Goal: Contribute content: Contribute content

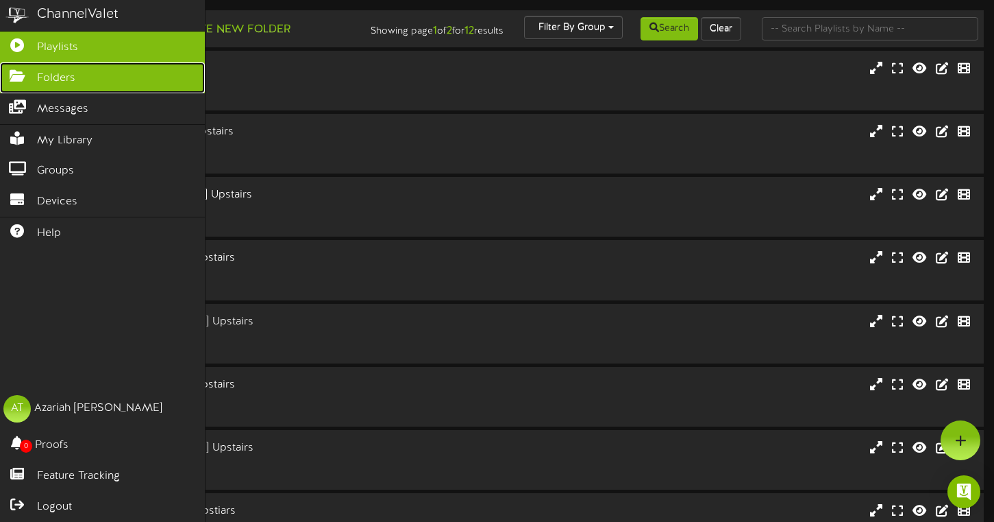
click at [27, 83] on link "Folders" at bounding box center [102, 77] width 205 height 31
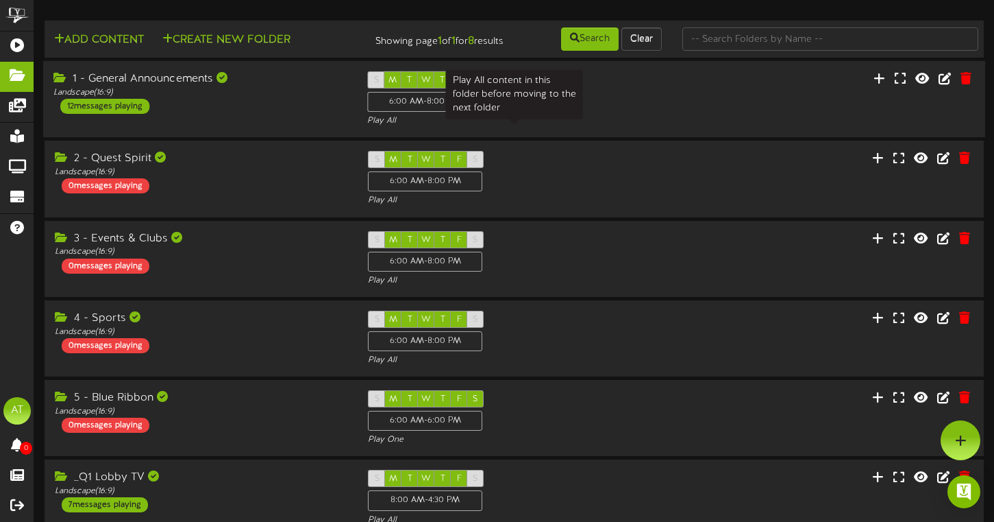
click at [563, 127] on div "Play All" at bounding box center [513, 121] width 293 height 12
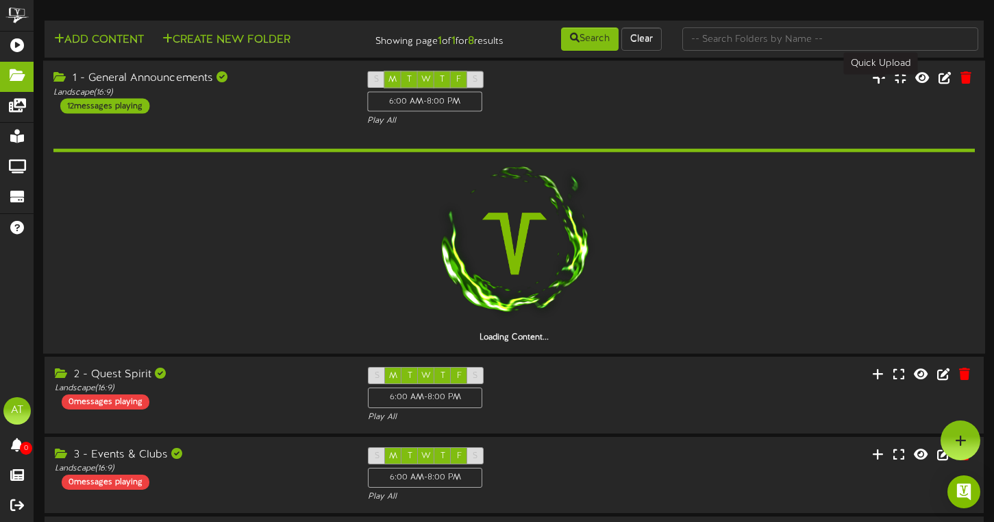
click at [875, 85] on icon at bounding box center [879, 77] width 14 height 15
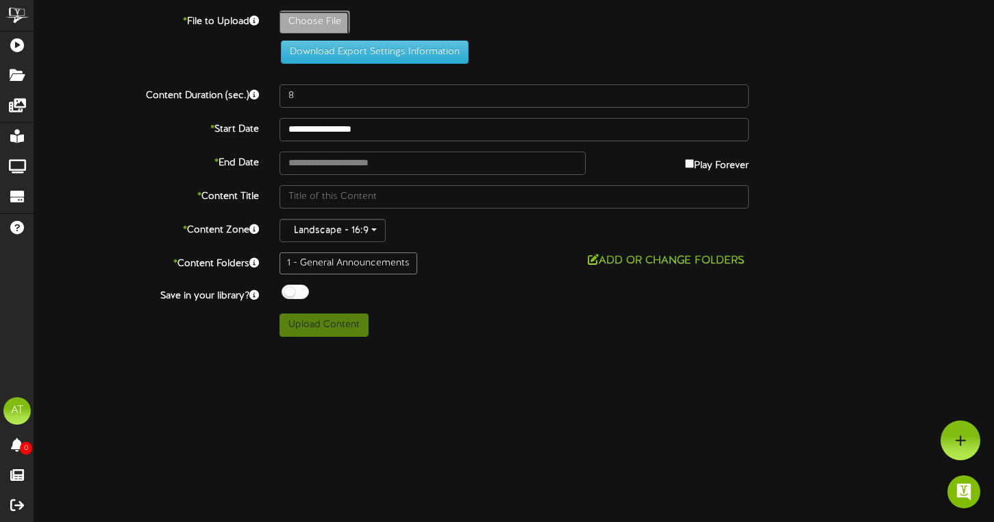
type input "**********"
type input "ChessClubFirstMeeting"
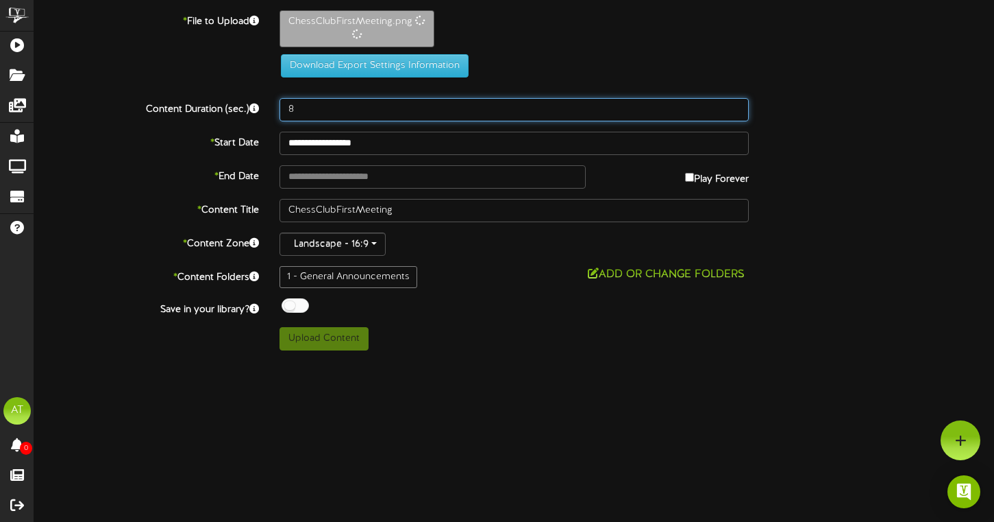
click at [317, 98] on input "8" at bounding box center [515, 109] width 470 height 23
click at [316, 109] on input "8" at bounding box center [515, 109] width 470 height 23
type input "12"
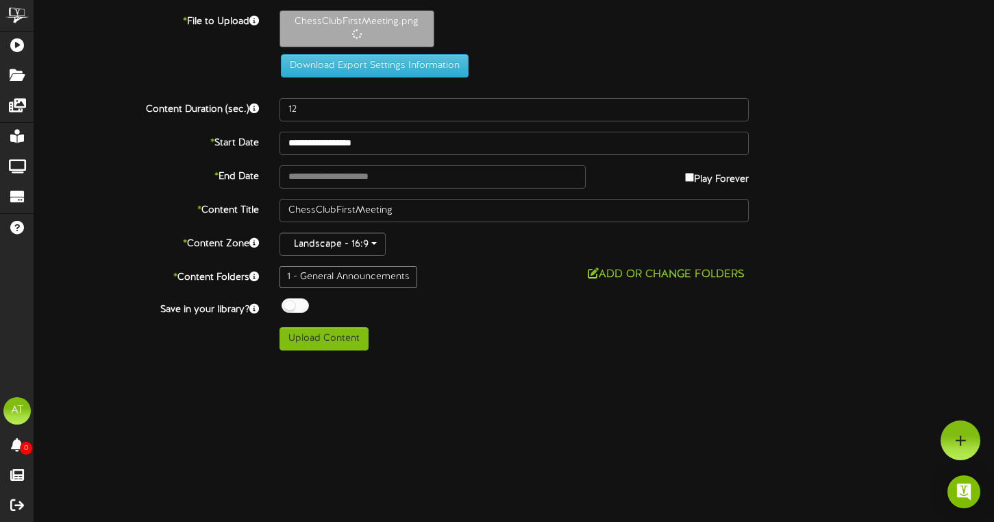
click at [496, 354] on div "ChannelValet Playlists Folders Messages My Library Groups Devices Help AT Azari…" at bounding box center [497, 180] width 994 height 360
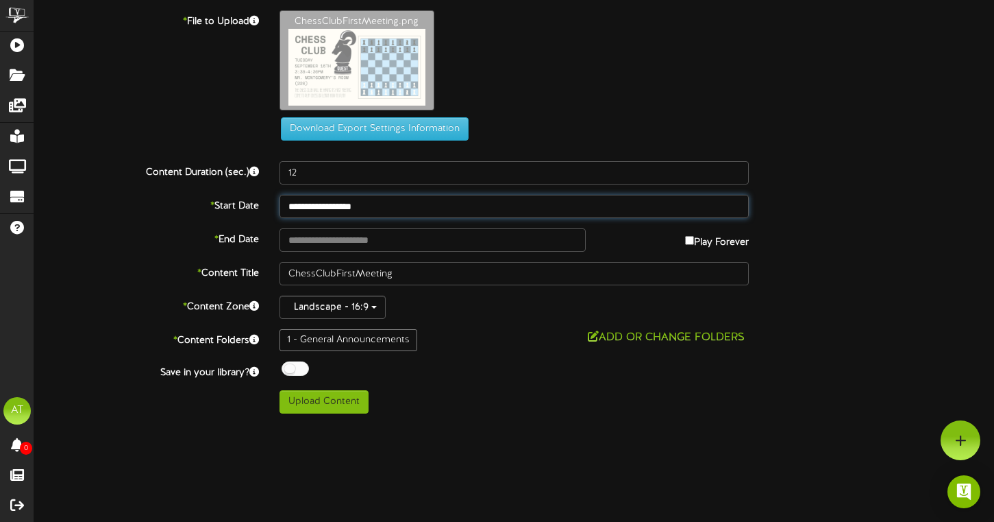
click at [331, 199] on input "**********" at bounding box center [515, 206] width 470 height 23
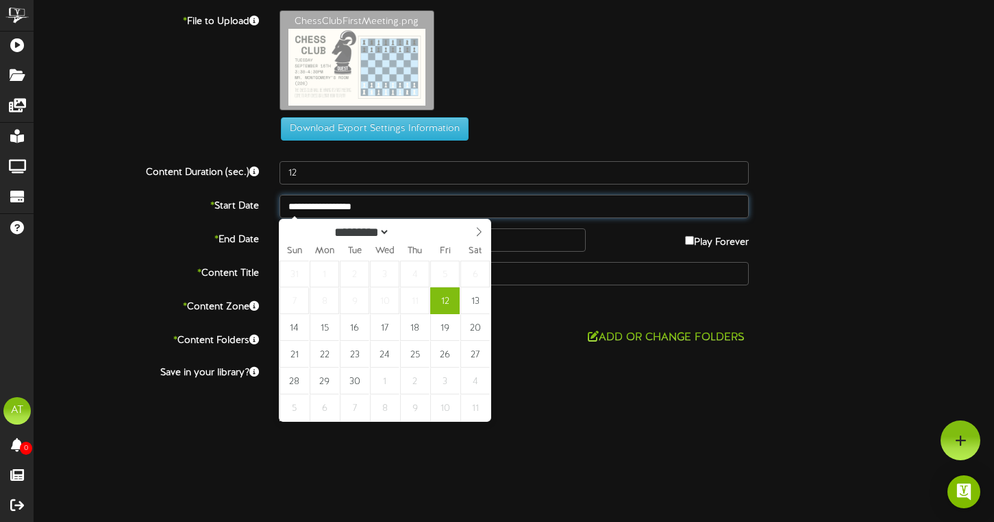
type input "**********"
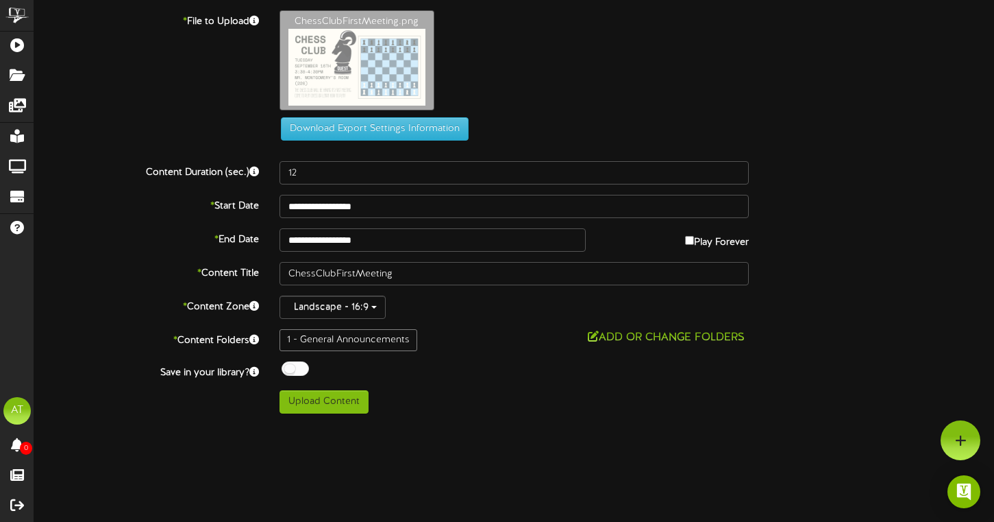
click at [350, 225] on div "**********" at bounding box center [514, 211] width 960 height 403
click at [339, 246] on input "**********" at bounding box center [433, 239] width 306 height 23
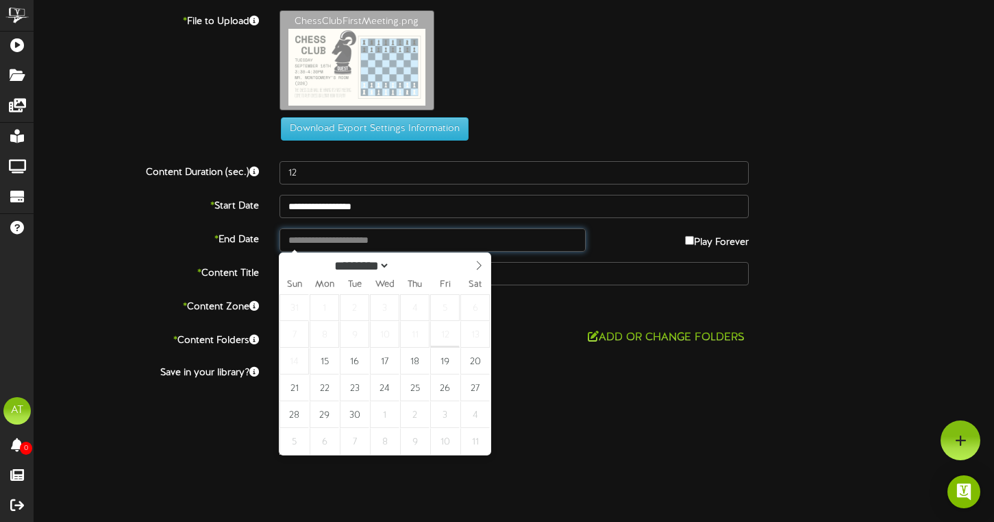
type input "**********"
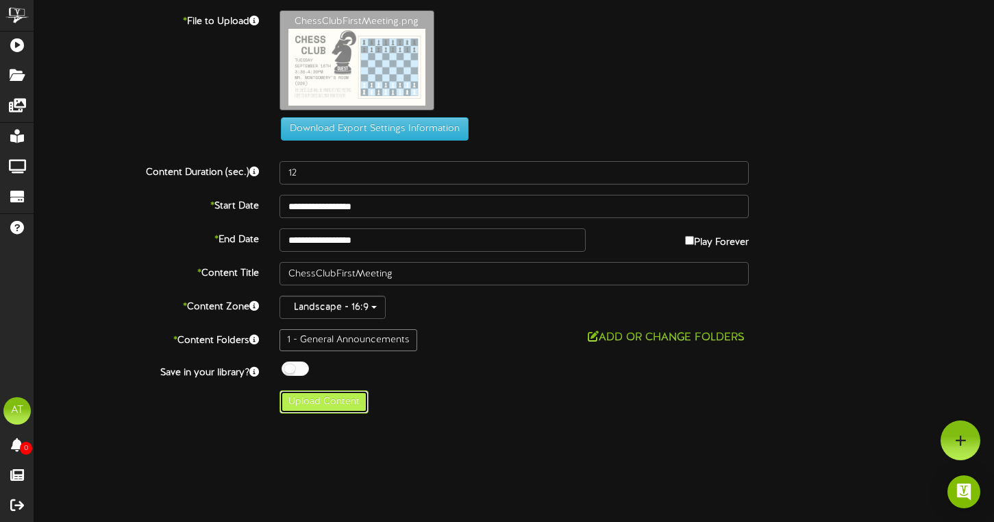
click at [332, 395] on button "Upload Content" at bounding box center [324, 401] width 89 height 23
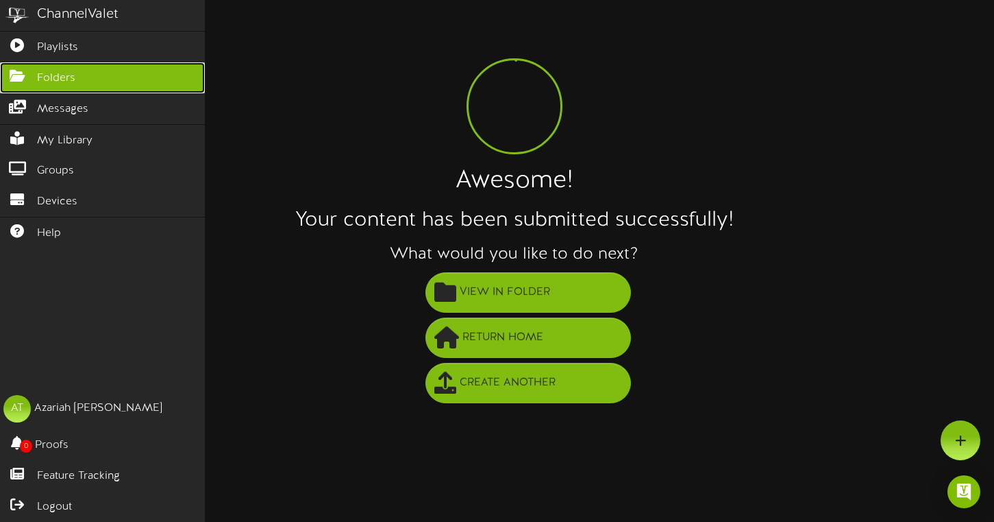
click at [23, 73] on icon at bounding box center [17, 74] width 34 height 10
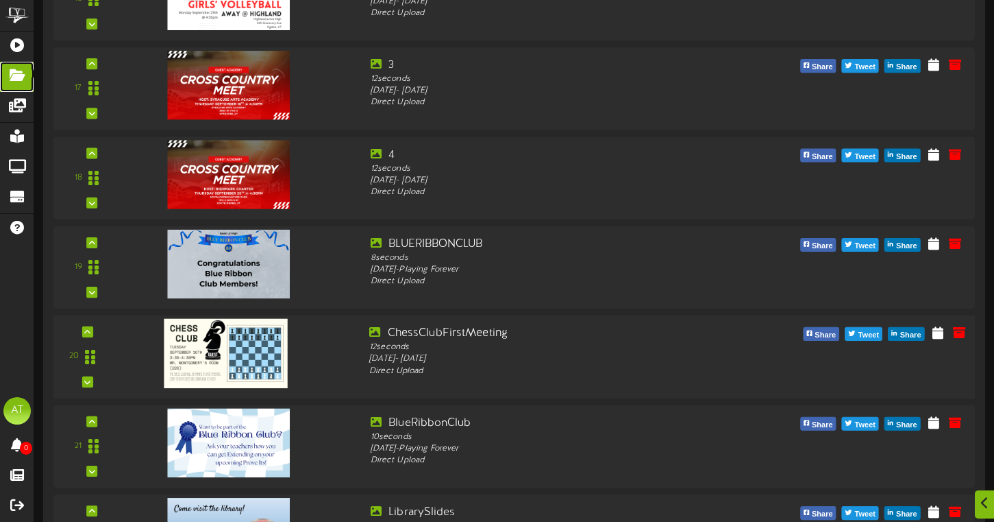
scroll to position [1618, 0]
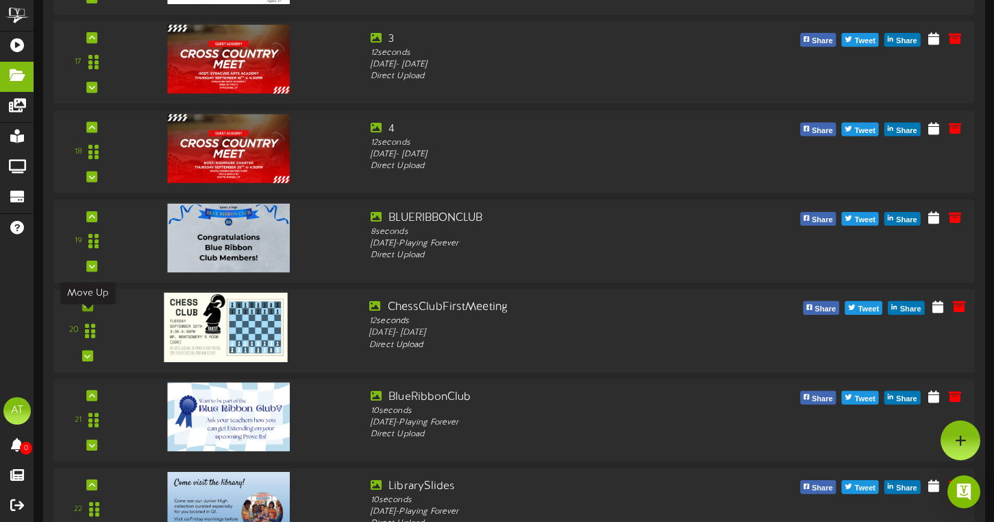
click at [91, 311] on div at bounding box center [87, 305] width 11 height 11
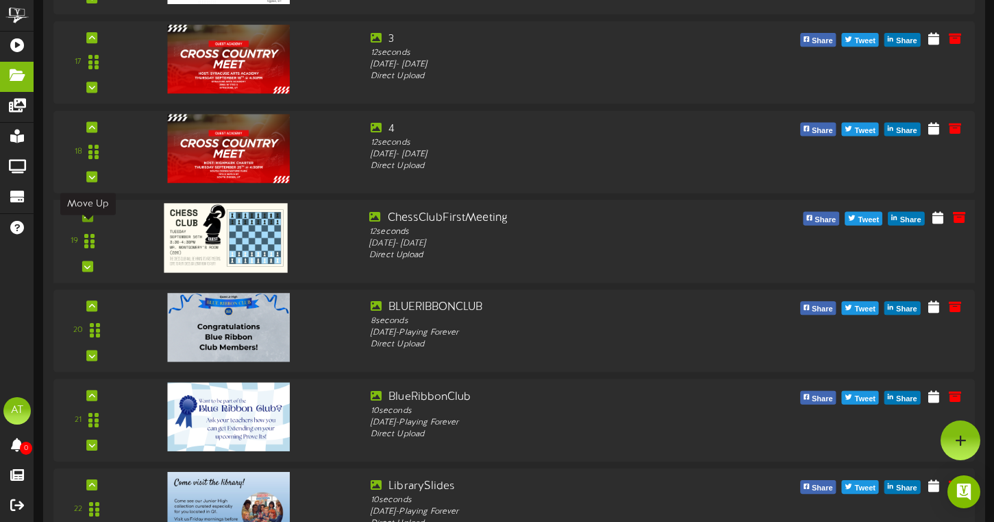
click at [88, 219] on icon at bounding box center [87, 215] width 6 height 7
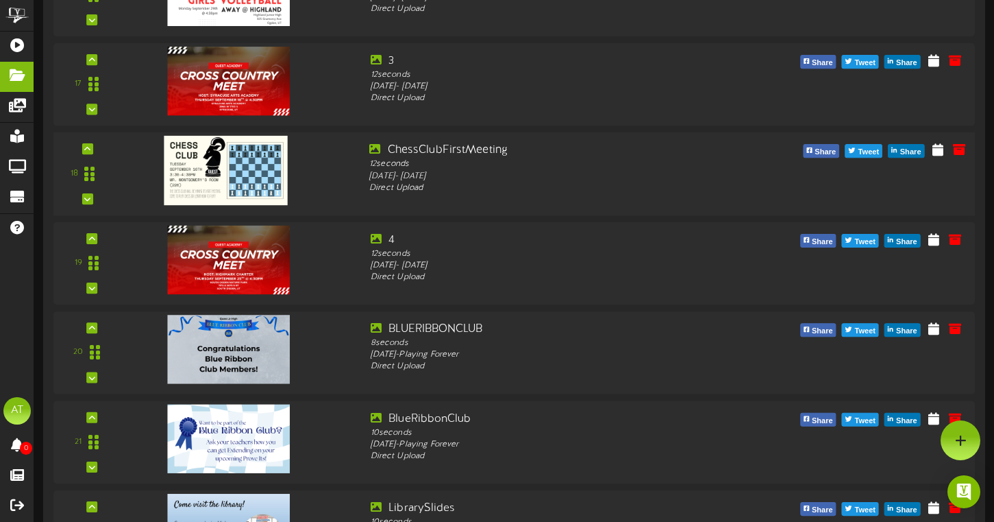
scroll to position [1593, 0]
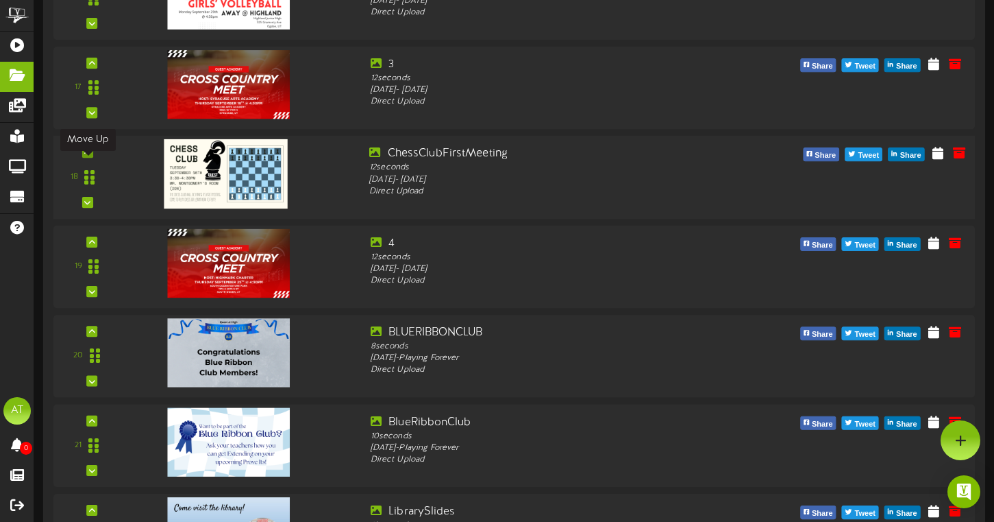
click at [88, 156] on icon at bounding box center [87, 152] width 6 height 7
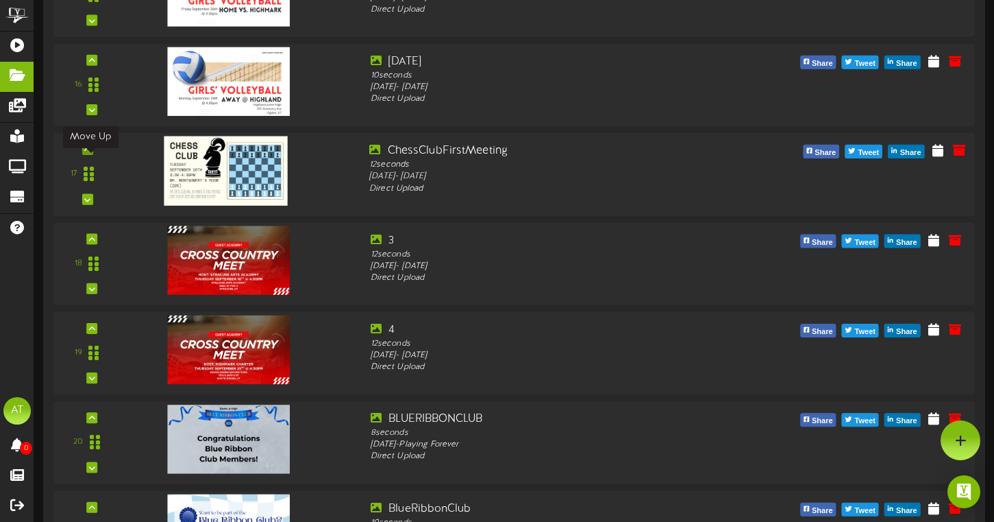
click at [90, 153] on icon at bounding box center [87, 149] width 6 height 7
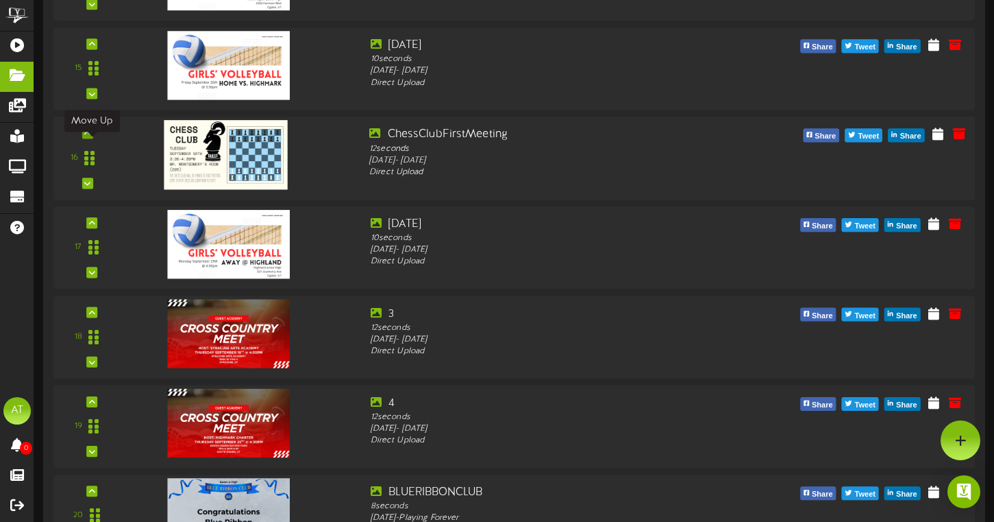
click at [90, 136] on icon at bounding box center [87, 133] width 6 height 7
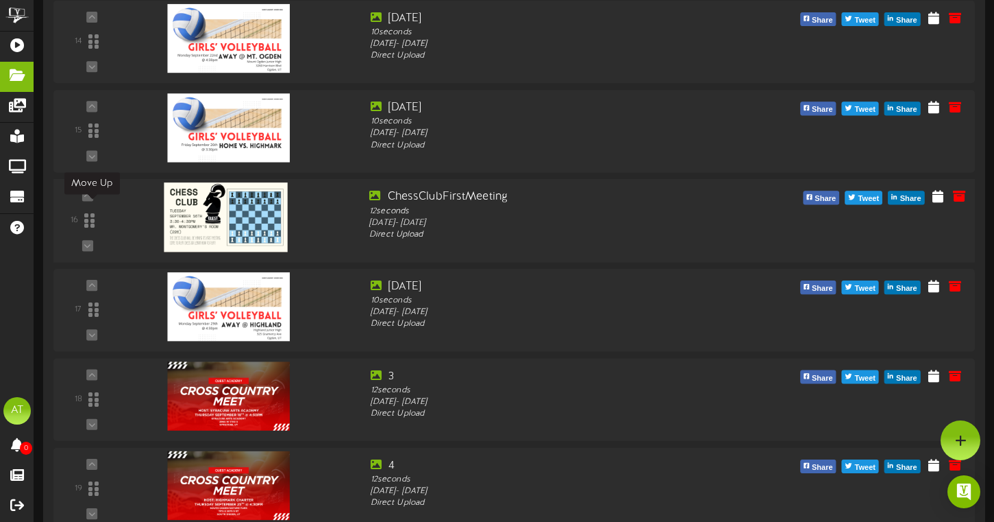
scroll to position [1351, 0]
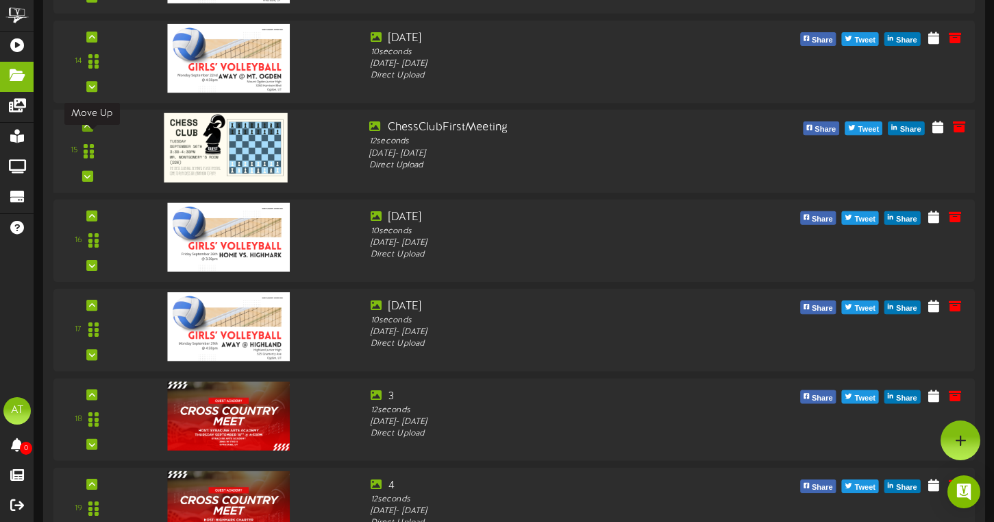
click at [88, 130] on icon at bounding box center [87, 126] width 6 height 7
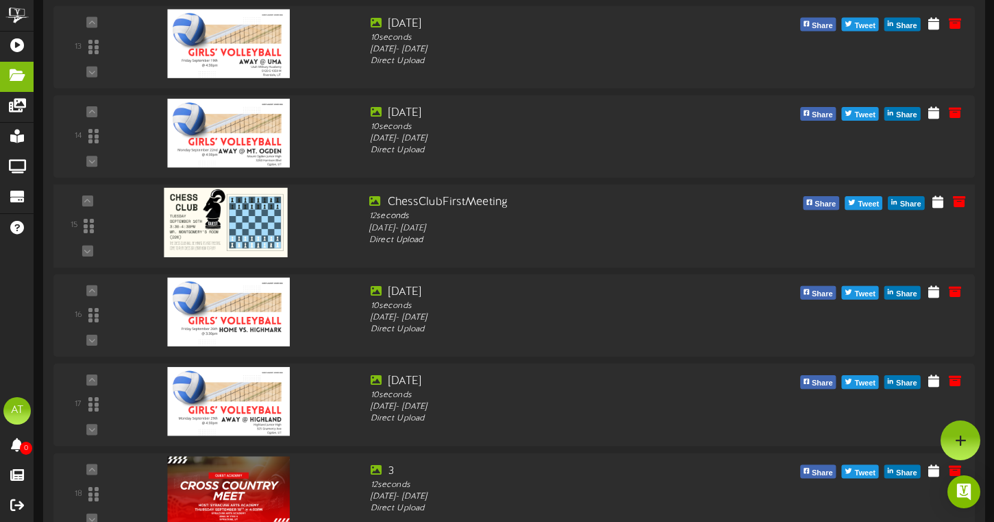
scroll to position [1275, 0]
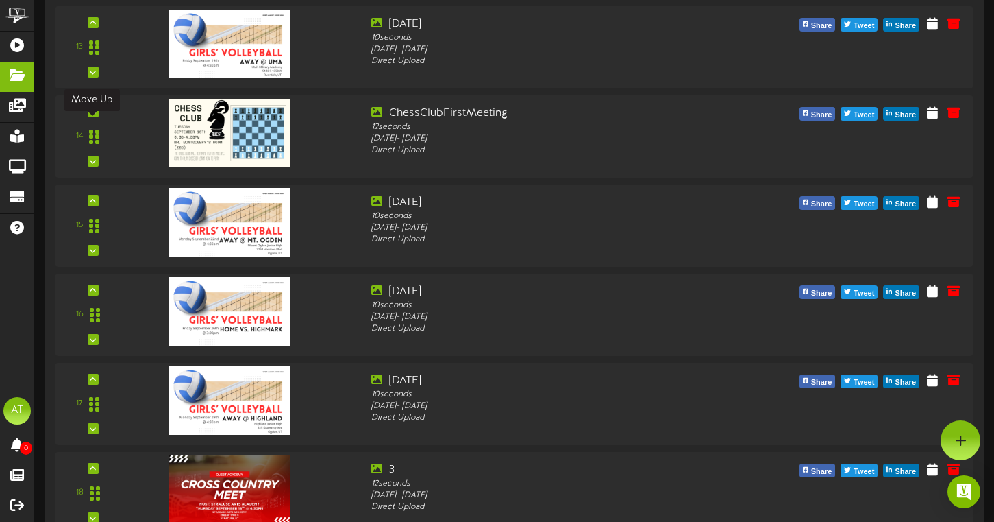
click at [90, 115] on icon at bounding box center [93, 111] width 6 height 7
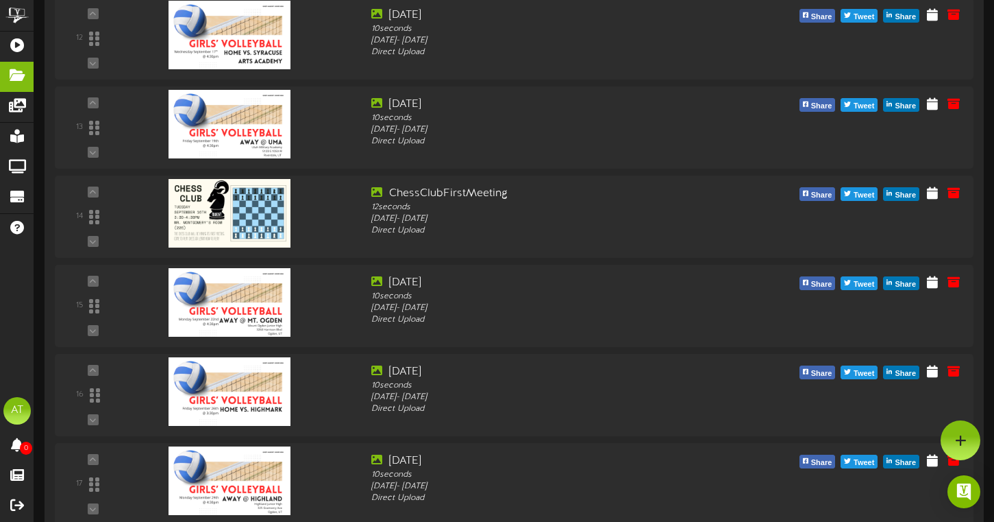
scroll to position [1195, 0]
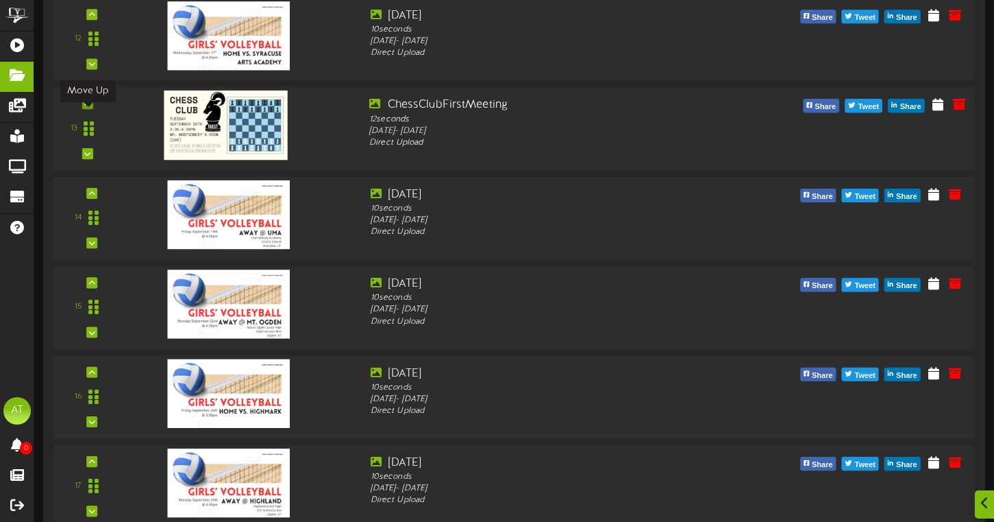
click at [91, 109] on div at bounding box center [87, 103] width 11 height 11
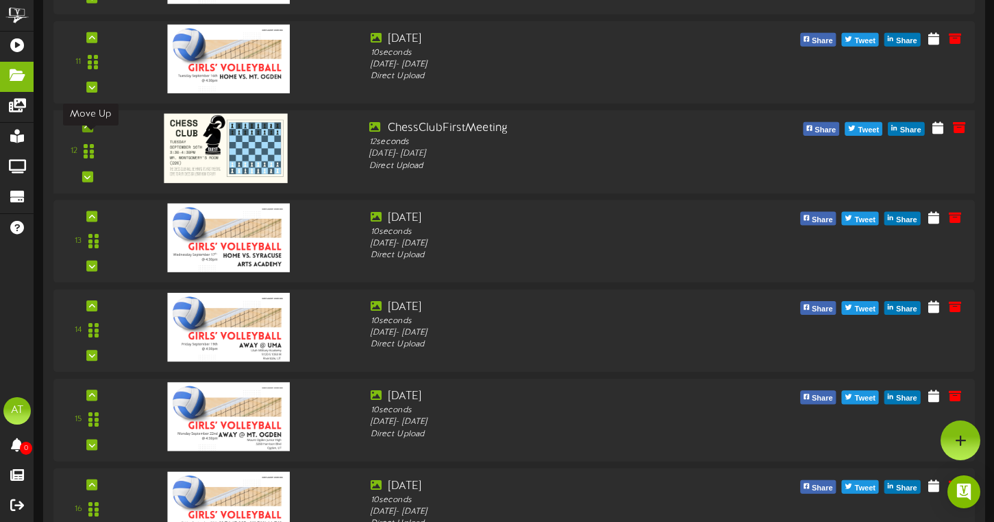
click at [90, 132] on div at bounding box center [87, 126] width 11 height 11
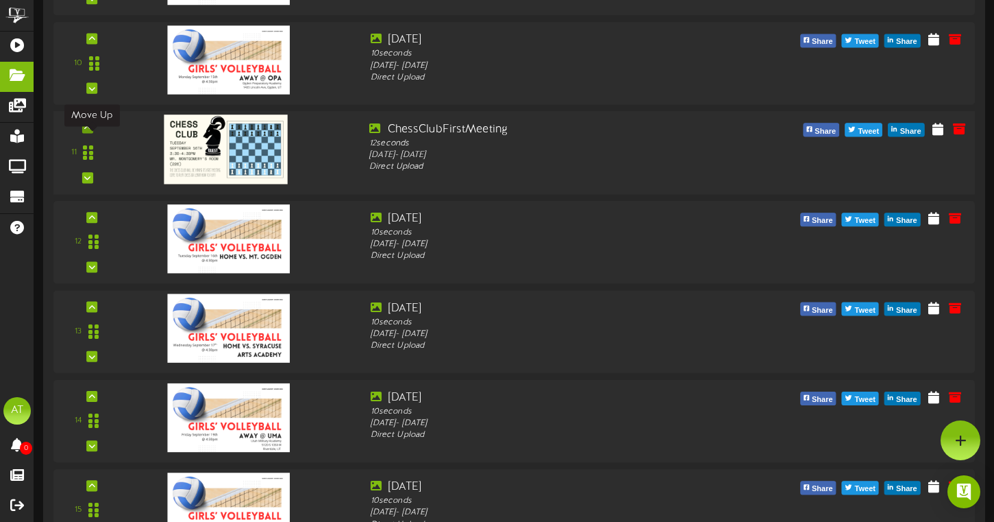
click at [90, 131] on icon at bounding box center [87, 127] width 6 height 7
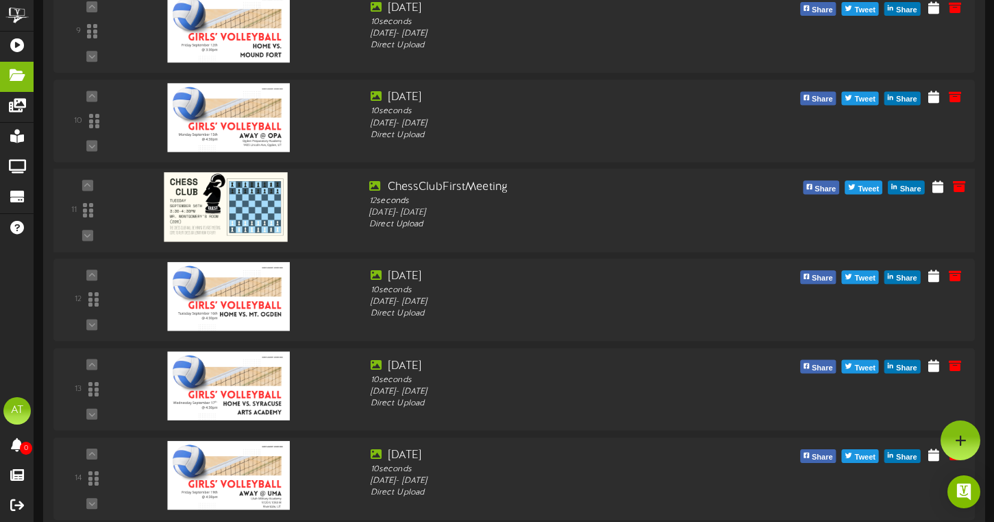
scroll to position [889, 0]
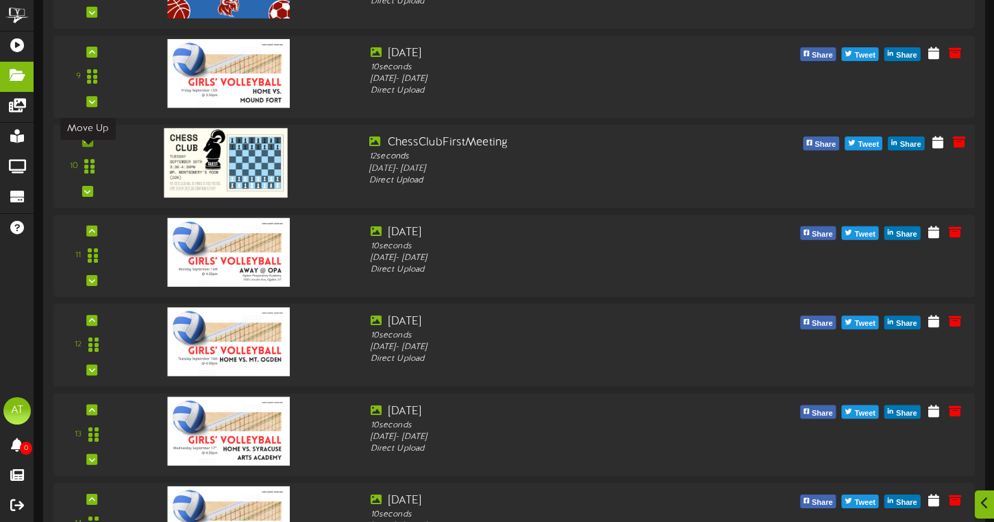
click at [84, 145] on icon at bounding box center [87, 141] width 6 height 7
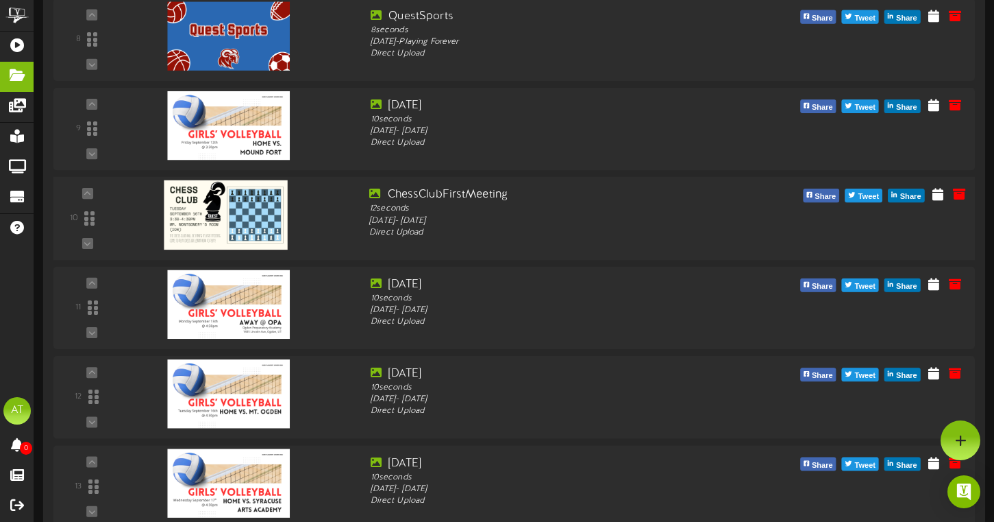
scroll to position [803, 0]
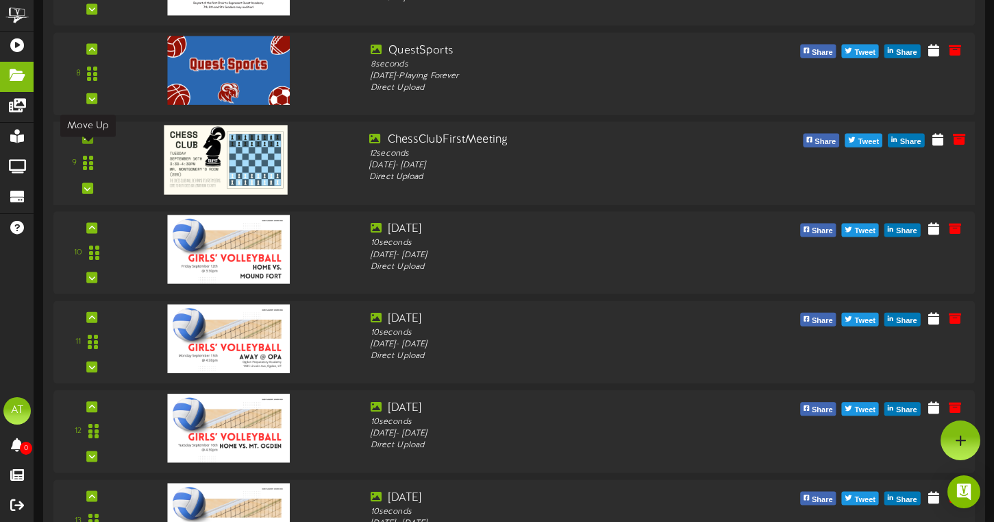
click at [90, 144] on div at bounding box center [87, 138] width 11 height 11
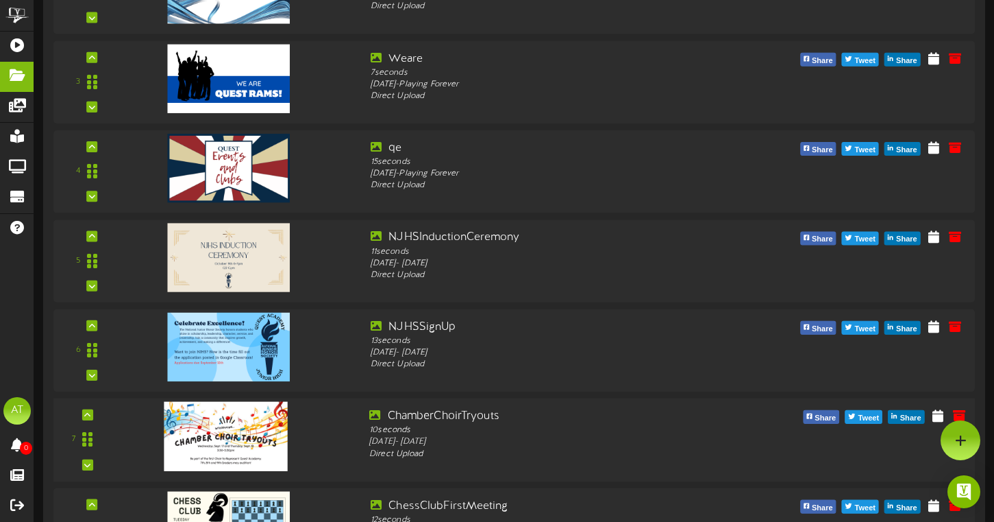
scroll to position [0, 0]
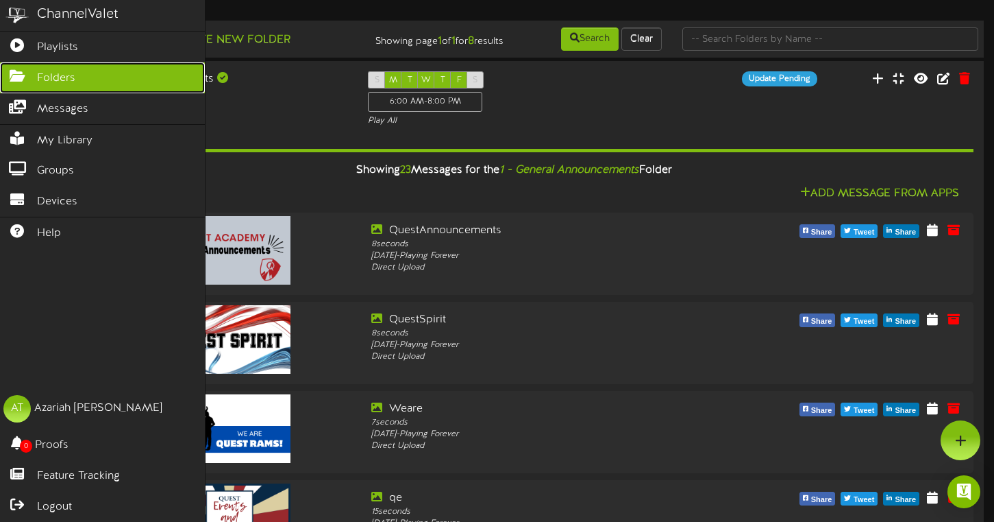
click at [19, 69] on icon at bounding box center [17, 74] width 34 height 10
